Goal: Entertainment & Leisure: Consume media (video, audio)

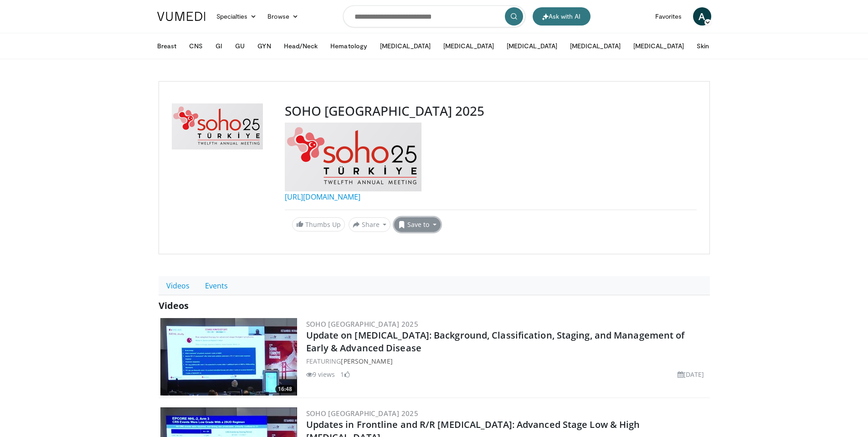
click at [419, 227] on button "Save to" at bounding box center [417, 224] width 46 height 15
click at [435, 242] on span "Add to Favorites" at bounding box center [434, 244] width 56 height 10
click at [435, 242] on div "SOHO Turkey 2025 https://istanbulhematologydays.com/2025/ Thumbs Up Share SOHO …" at bounding box center [434, 167] width 551 height 173
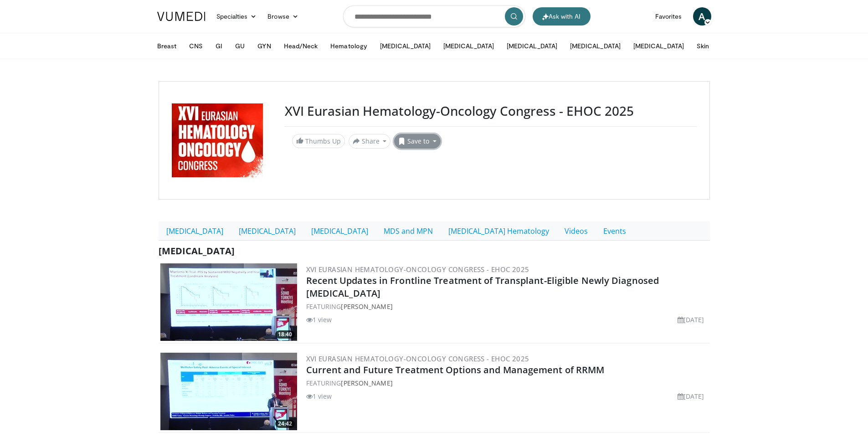
click at [427, 142] on button "Save to" at bounding box center [417, 141] width 46 height 15
click at [437, 157] on span "Add to Favorites" at bounding box center [434, 161] width 56 height 10
click at [187, 235] on link "[MEDICAL_DATA]" at bounding box center [195, 230] width 72 height 19
click at [231, 234] on link "[MEDICAL_DATA]" at bounding box center [267, 230] width 72 height 19
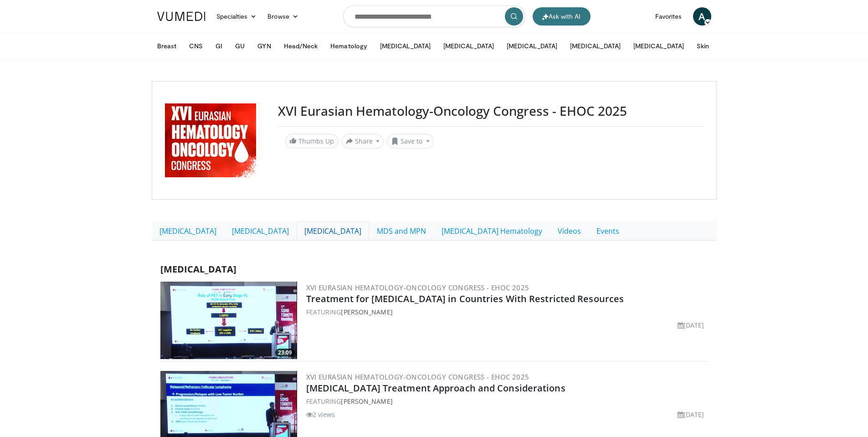
click at [297, 229] on link "[MEDICAL_DATA]" at bounding box center [333, 230] width 72 height 19
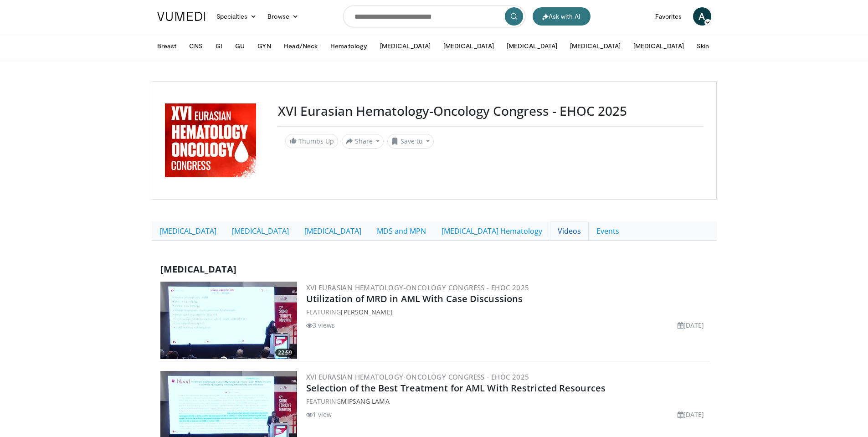
click at [550, 232] on link "Videos" at bounding box center [569, 230] width 39 height 19
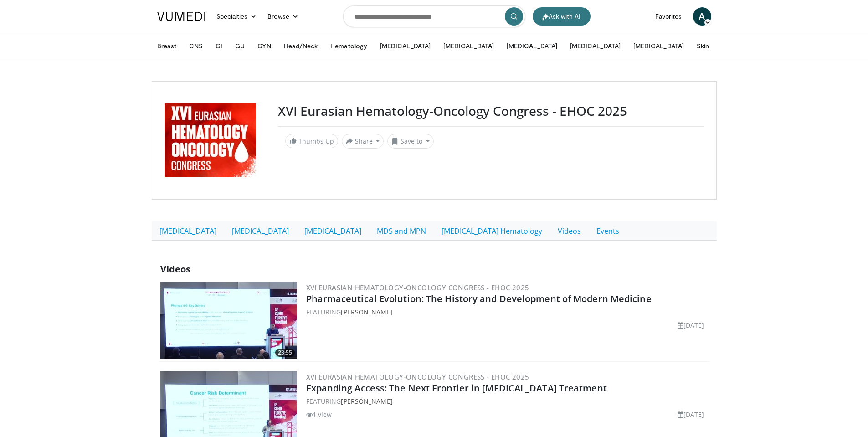
click at [244, 324] on img at bounding box center [228, 320] width 137 height 77
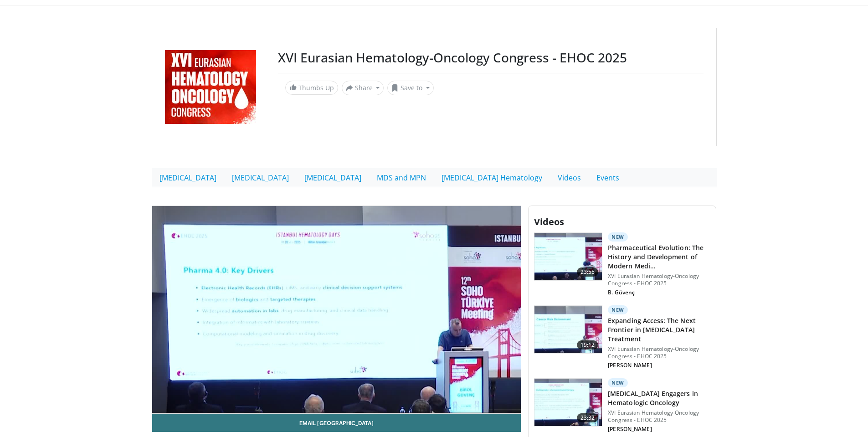
scroll to position [182, 0]
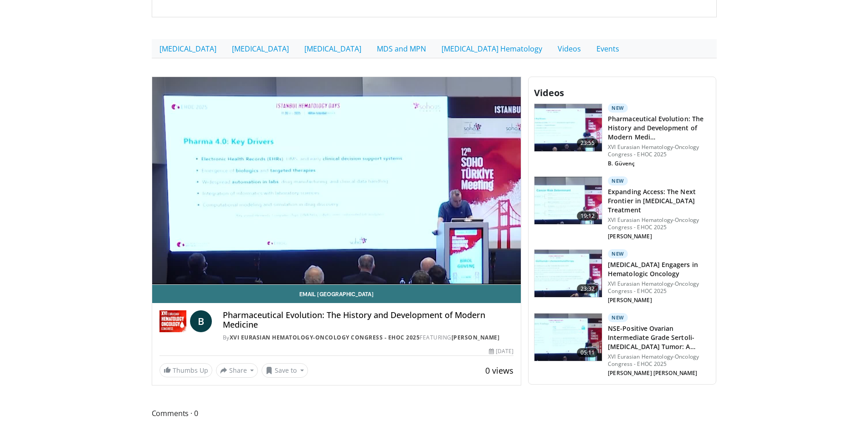
click at [573, 329] on img at bounding box center [568, 337] width 67 height 47
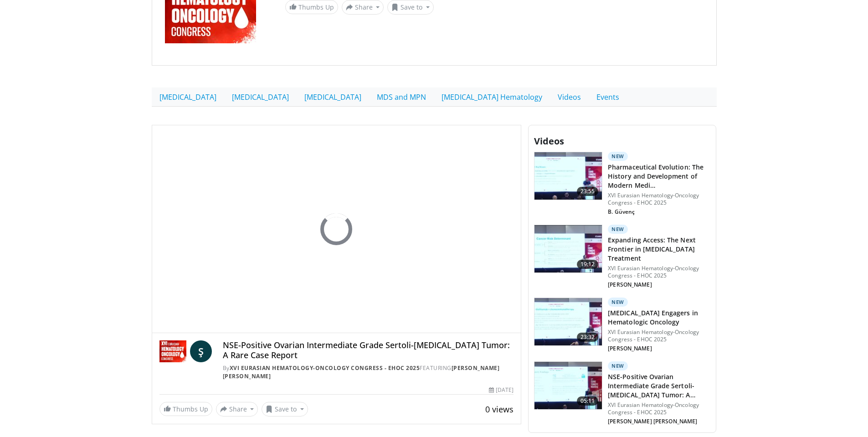
scroll to position [137, 0]
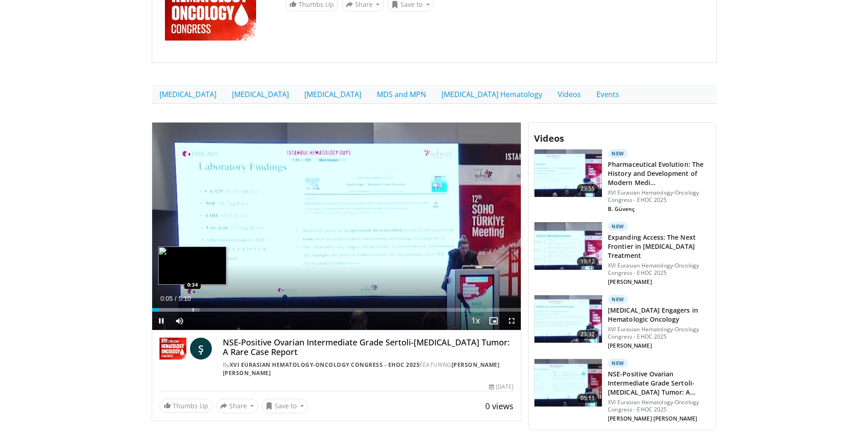
click at [193, 309] on div "Progress Bar" at bounding box center [193, 310] width 1 height 4
click at [201, 309] on div "Progress Bar" at bounding box center [201, 310] width 1 height 4
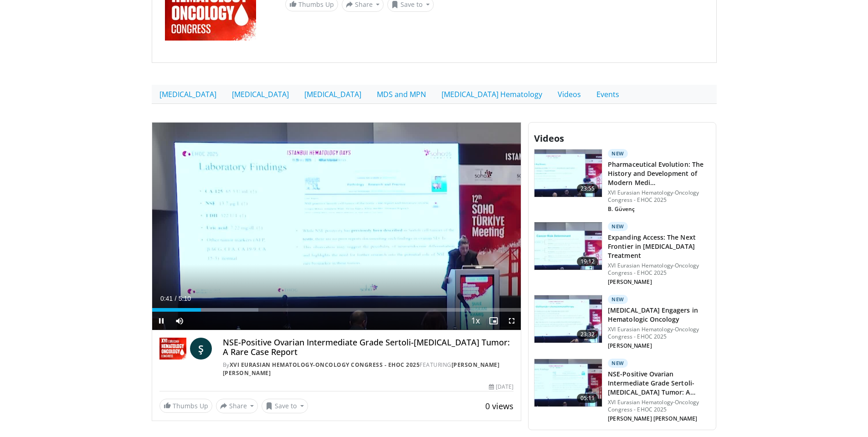
click at [256, 313] on div "Current Time 0:41 / Duration 5:10 Pause Skip Backward Skip Forward Mute Loaded …" at bounding box center [336, 321] width 369 height 18
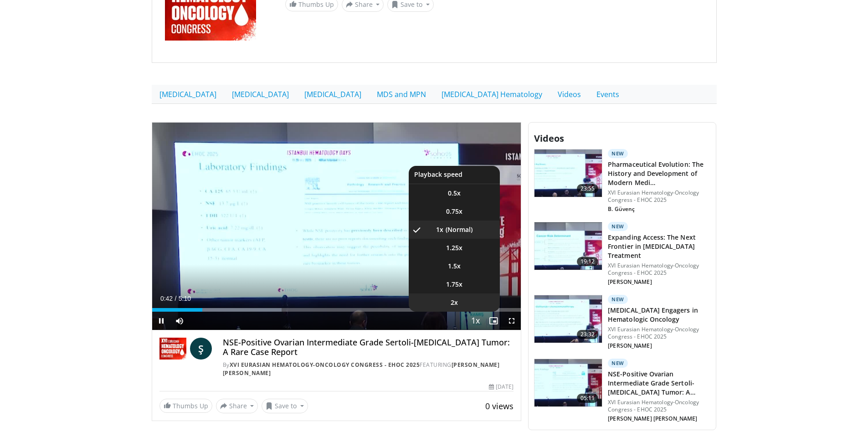
click at [489, 311] on li "2x" at bounding box center [454, 302] width 91 height 18
click at [474, 321] on span "Video Player" at bounding box center [475, 321] width 13 height 18
click at [462, 223] on li "1x" at bounding box center [454, 230] width 91 height 18
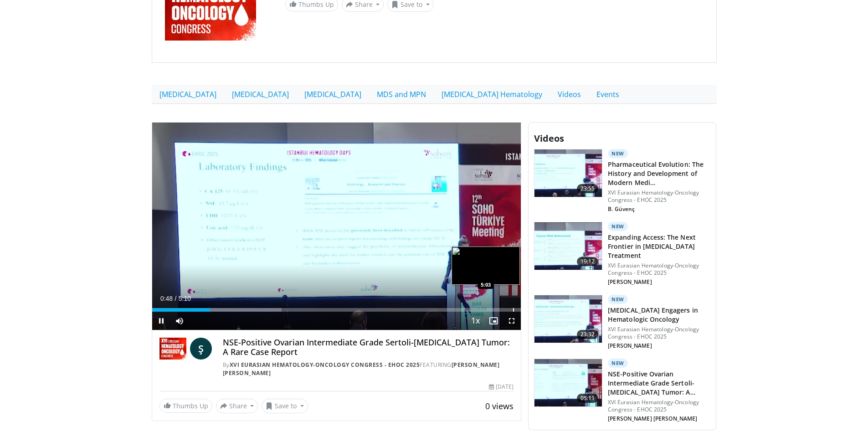
click at [513, 307] on div "Loaded : 35.20% 0:48 5:03" at bounding box center [336, 307] width 369 height 9
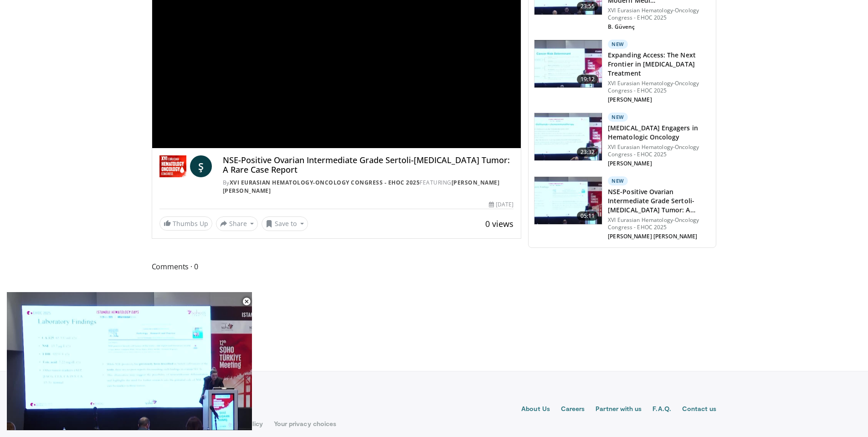
scroll to position [325, 0]
